Goal: Information Seeking & Learning: Compare options

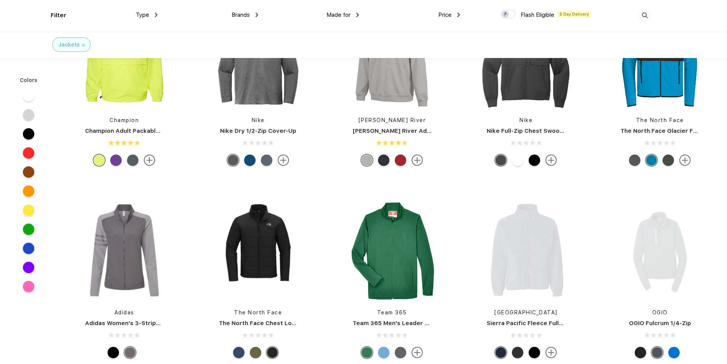
scroll to position [77, 0]
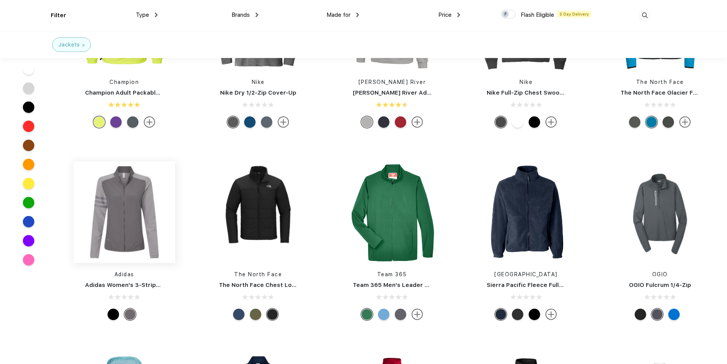
click at [119, 237] on img at bounding box center [124, 211] width 101 height 101
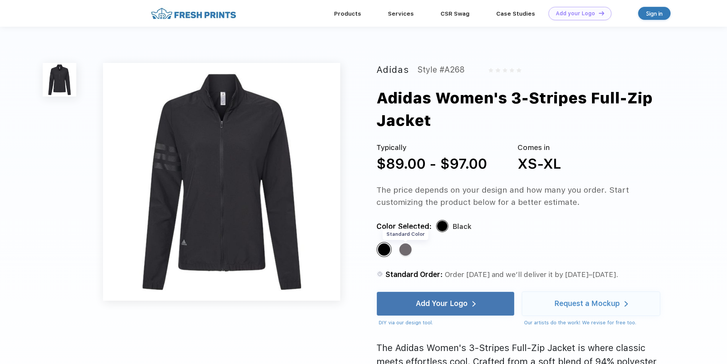
click at [405, 250] on div "Standard Color" at bounding box center [405, 249] width 12 height 12
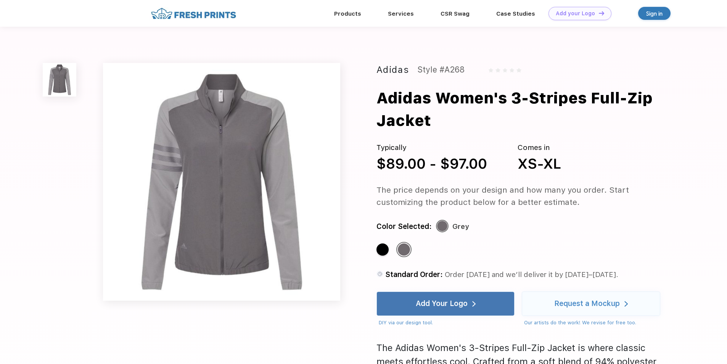
scroll to position [77, 0]
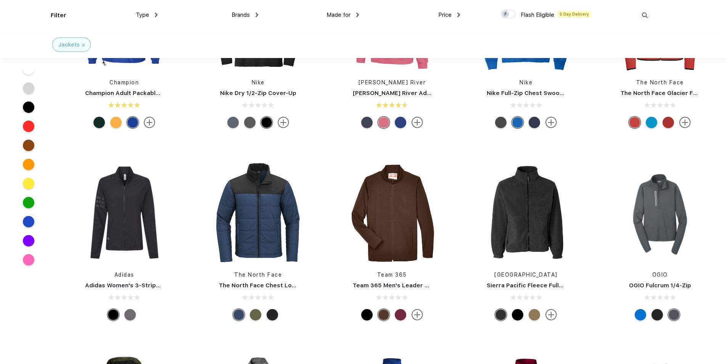
scroll to position [153, 0]
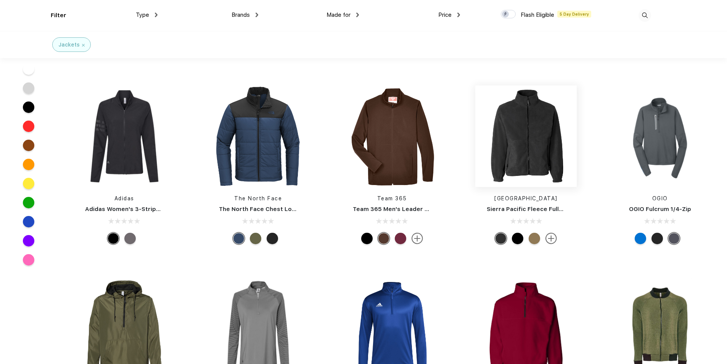
click at [546, 152] on img at bounding box center [525, 135] width 101 height 101
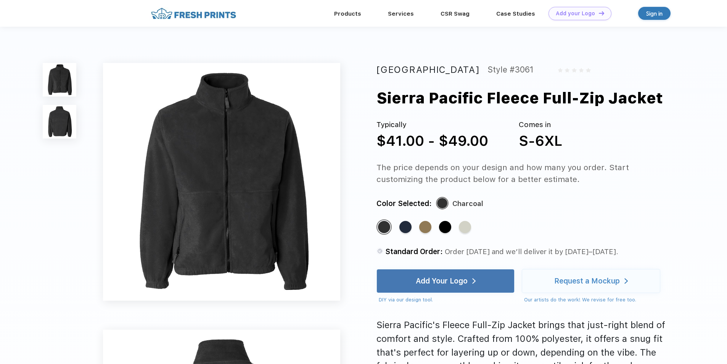
scroll to position [153, 0]
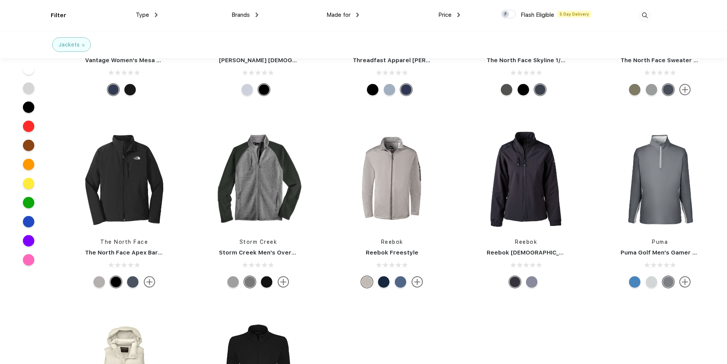
scroll to position [992, 0]
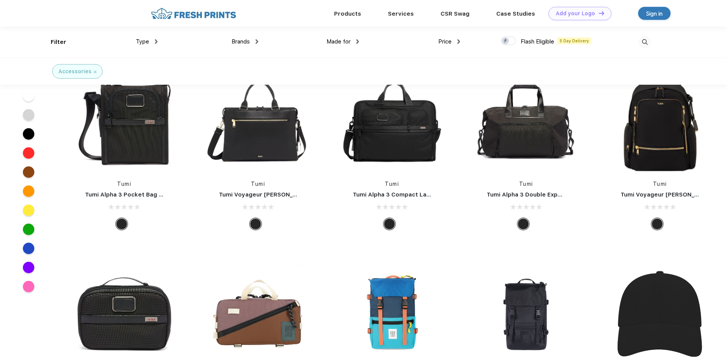
scroll to position [5683, 0]
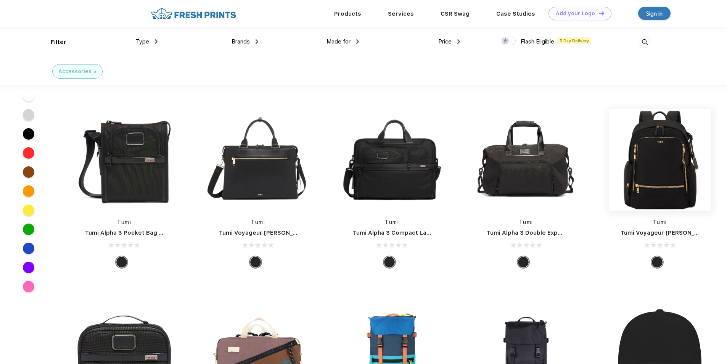
click at [645, 181] on img at bounding box center [659, 159] width 101 height 101
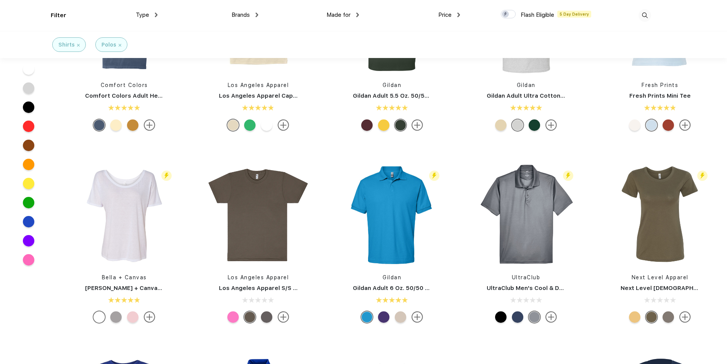
scroll to position [496, 0]
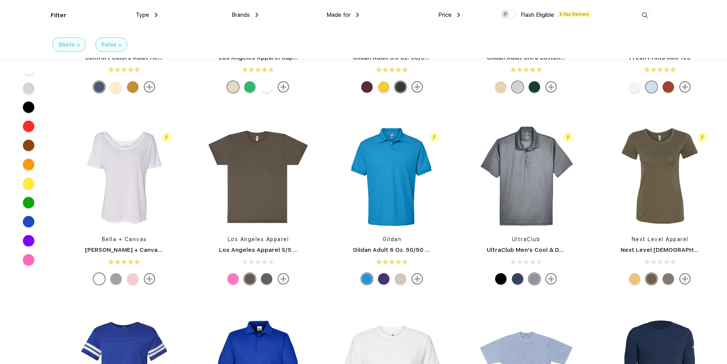
click at [515, 281] on div at bounding box center [517, 278] width 11 height 11
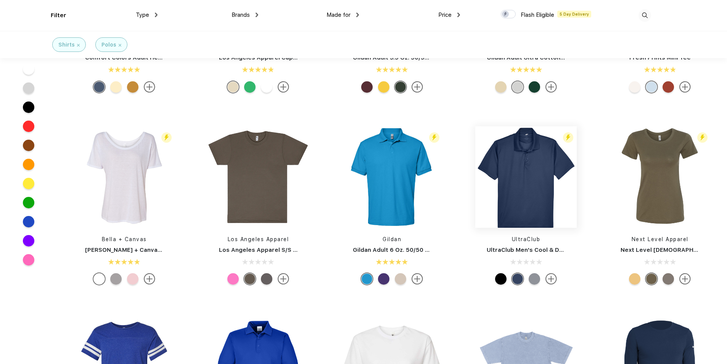
click at [533, 203] on img at bounding box center [525, 176] width 101 height 101
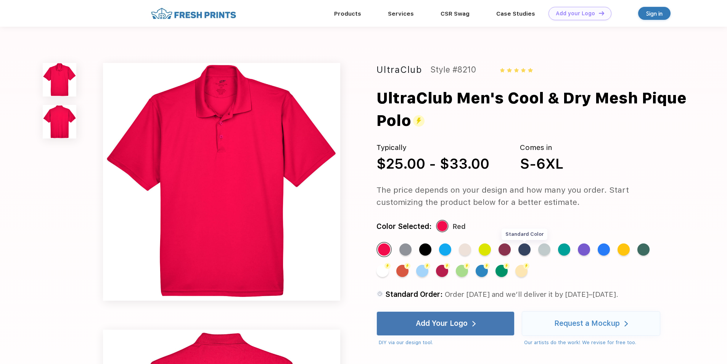
click at [520, 248] on div "Standard Color" at bounding box center [524, 249] width 12 height 12
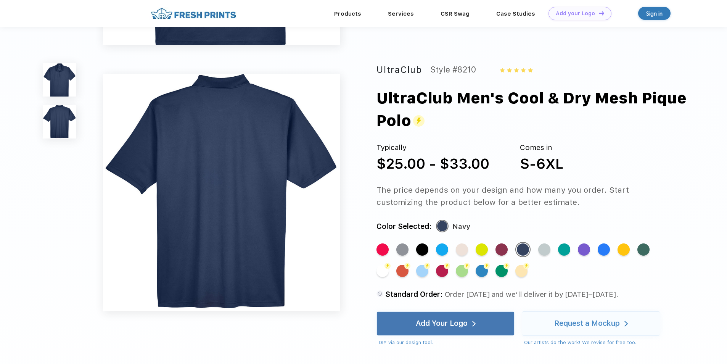
scroll to position [305, 0]
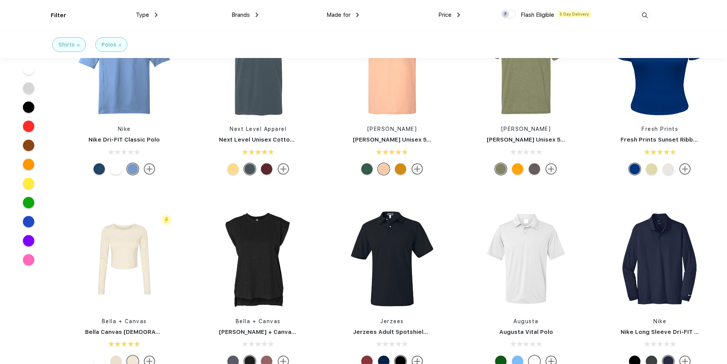
scroll to position [1259, 0]
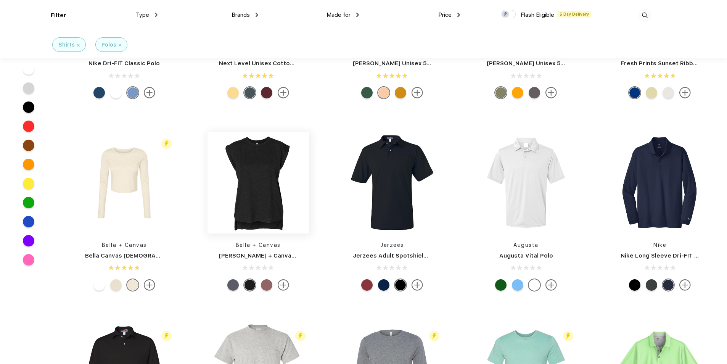
click at [240, 190] on img at bounding box center [257, 182] width 101 height 101
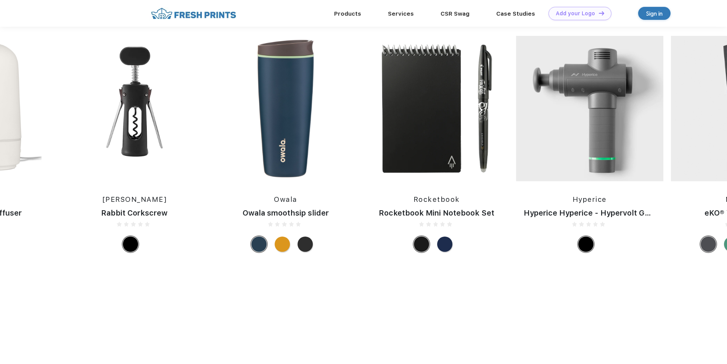
scroll to position [458, 0]
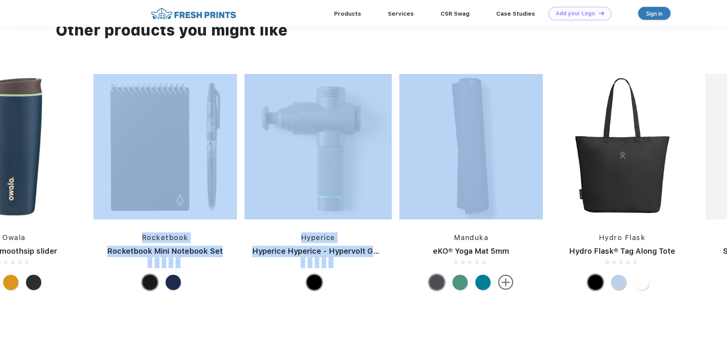
drag, startPoint x: 669, startPoint y: 182, endPoint x: 126, endPoint y: 193, distance: 543.2
click at [126, 193] on div "It's Go Time It's Go Time Travel Pillow & Throw Set Moleskine Moleskine® Smart …" at bounding box center [672, 184] width 3397 height 220
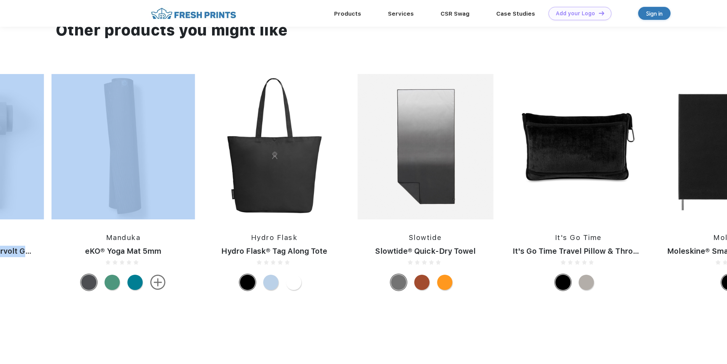
drag, startPoint x: 641, startPoint y: 187, endPoint x: 318, endPoint y: 188, distance: 323.5
click at [336, 188] on div "It's Go Time It's Go Time Travel Pillow & Throw Set Moleskine Moleskine® Smart …" at bounding box center [324, 184] width 3397 height 220
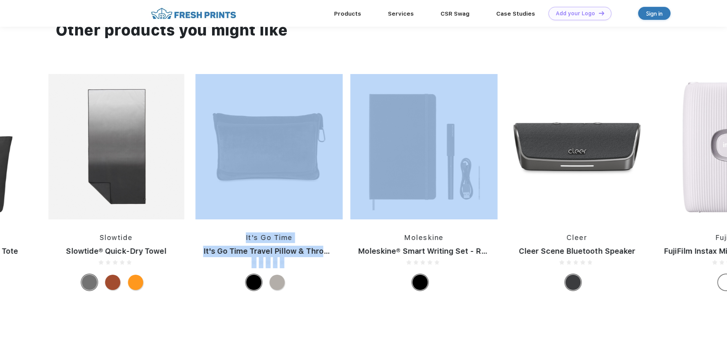
drag, startPoint x: 498, startPoint y: 210, endPoint x: 79, endPoint y: 206, distance: 419.2
click at [108, 206] on div "It's Go Time It's Go Time Travel Pillow & Throw Set Moleskine Moleskine® Smart …" at bounding box center [14, 184] width 3397 height 220
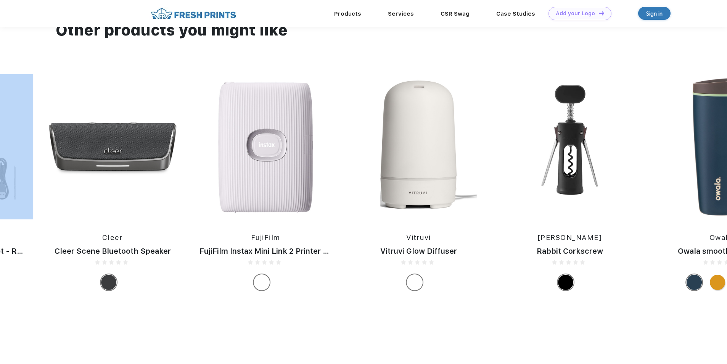
drag, startPoint x: 349, startPoint y: 209, endPoint x: 106, endPoint y: 209, distance: 243.3
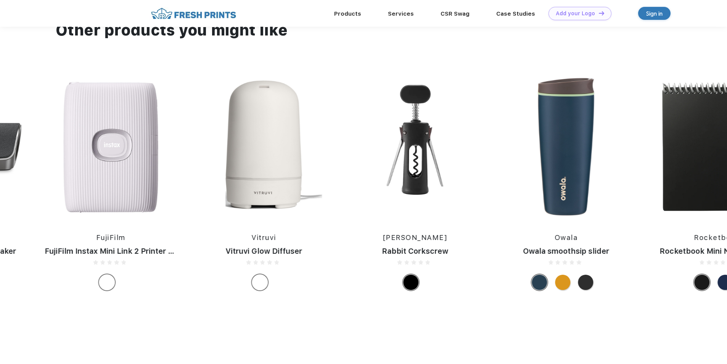
drag, startPoint x: 452, startPoint y: 209, endPoint x: 127, endPoint y: 207, distance: 325.0
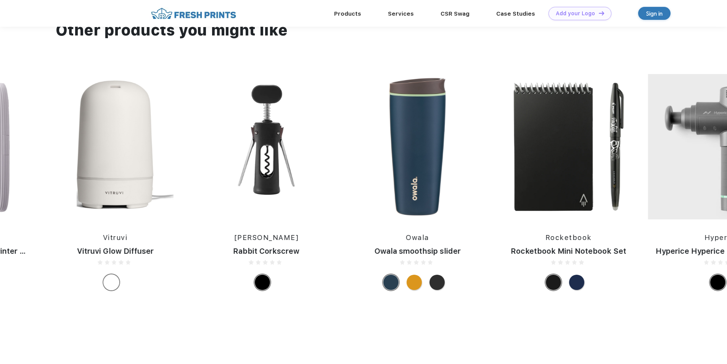
drag, startPoint x: 461, startPoint y: 207, endPoint x: 14, endPoint y: 207, distance: 447.0
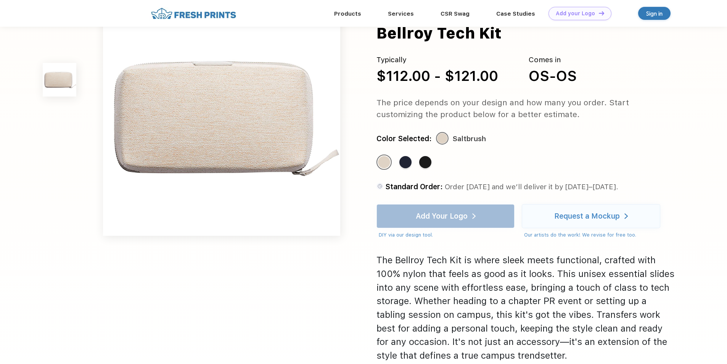
scroll to position [0, 0]
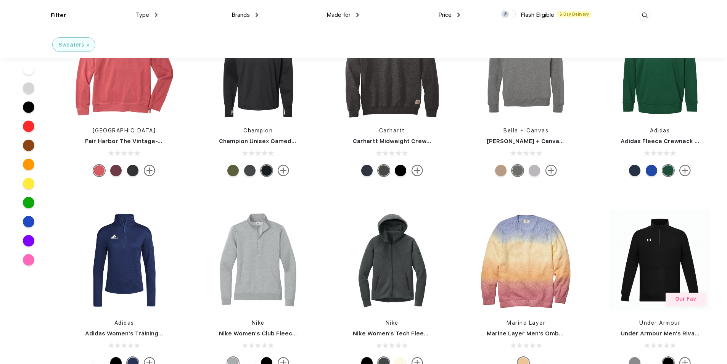
scroll to position [1412, 0]
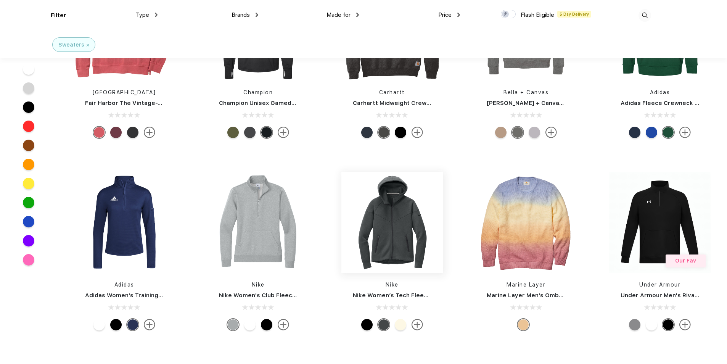
click at [381, 255] on img at bounding box center [391, 222] width 101 height 101
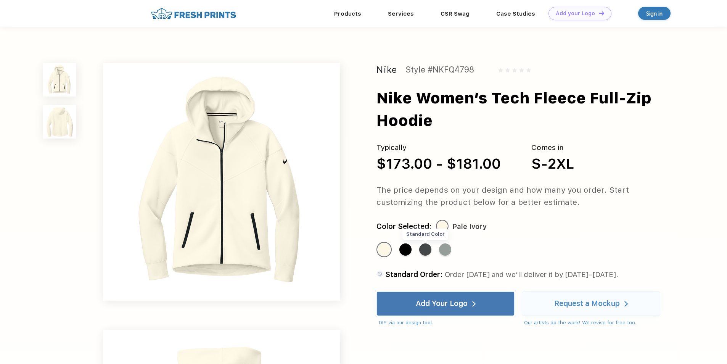
click at [421, 252] on div "Standard Color" at bounding box center [425, 249] width 12 height 12
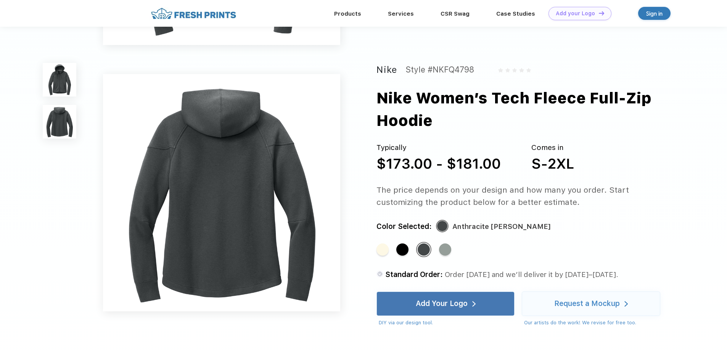
scroll to position [267, 0]
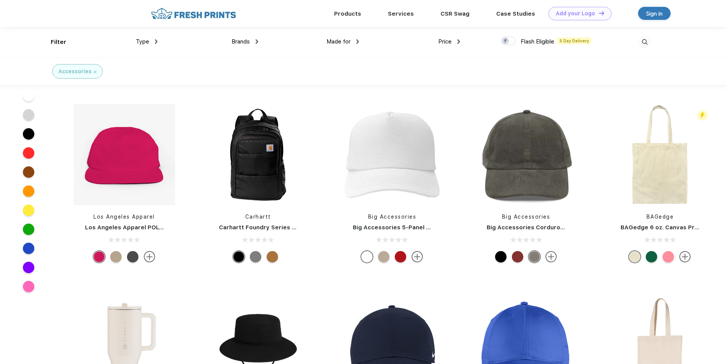
scroll to position [1030, 0]
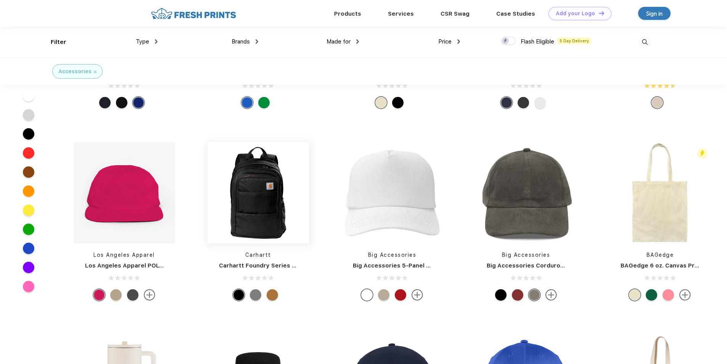
click at [262, 195] on img at bounding box center [257, 192] width 101 height 101
